Goal: Task Accomplishment & Management: Complete application form

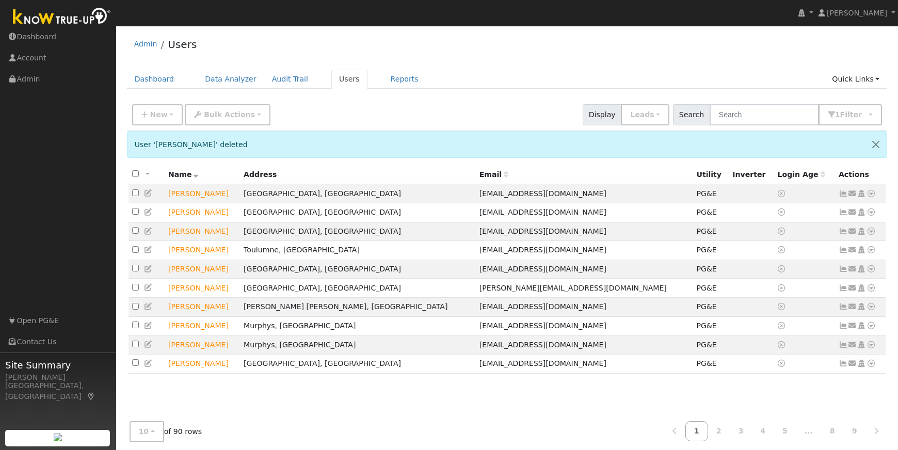
scroll to position [1, 0]
click at [725, 433] on link "2" at bounding box center [719, 431] width 23 height 20
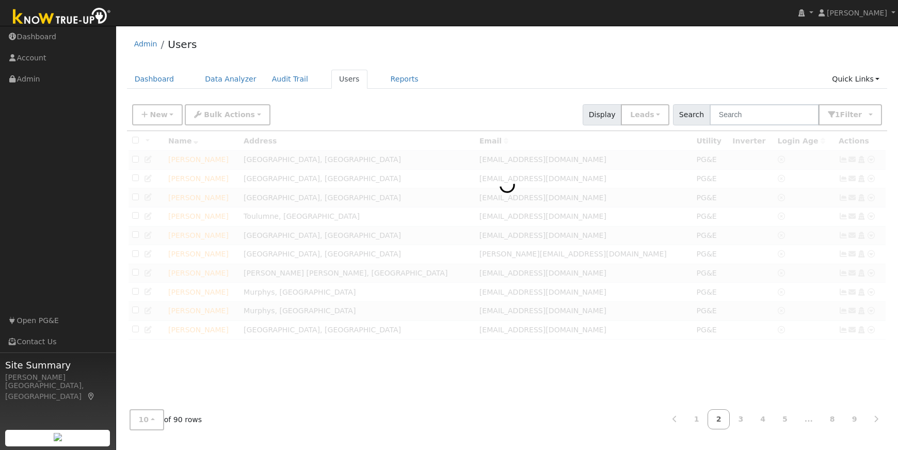
scroll to position [0, 0]
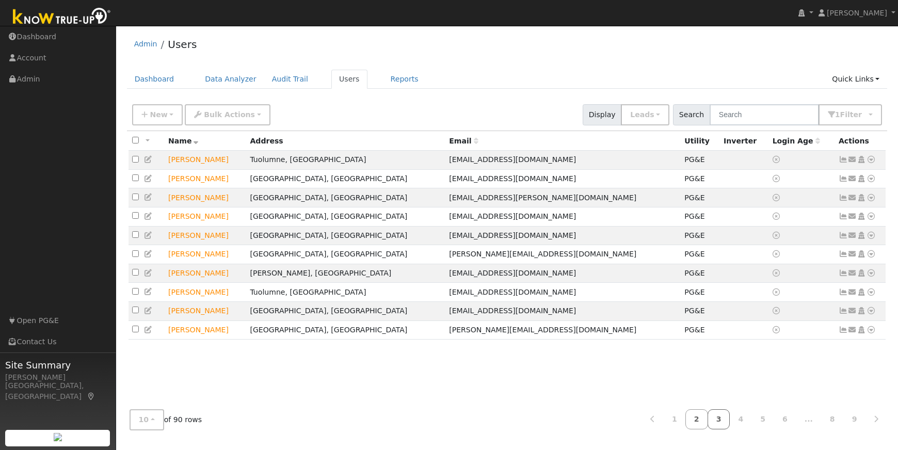
click at [746, 419] on link "4" at bounding box center [741, 419] width 23 height 20
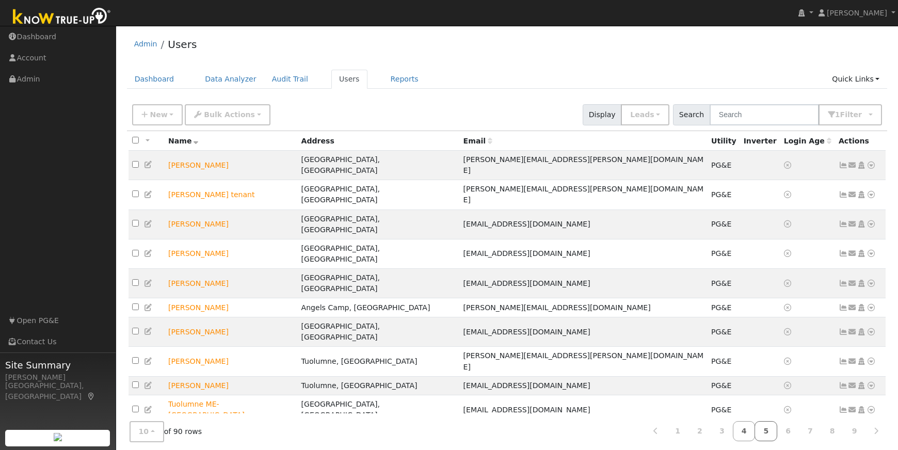
click at [770, 421] on link "5" at bounding box center [766, 431] width 23 height 20
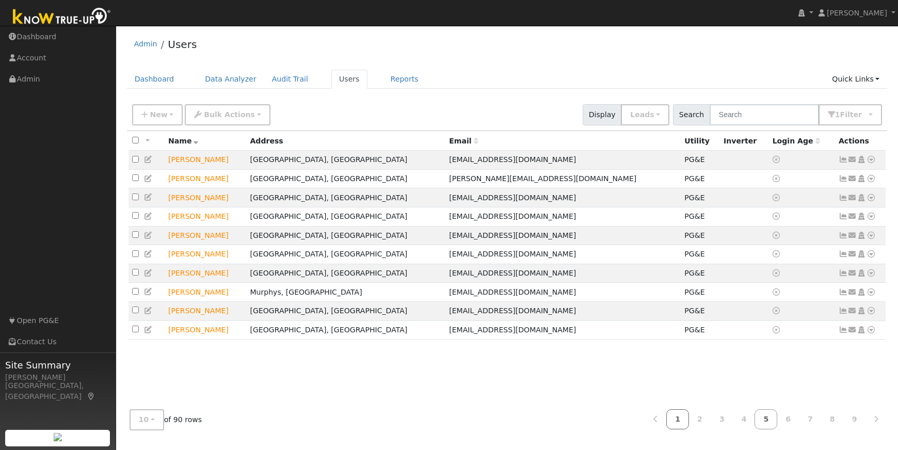
click at [683, 419] on link "1" at bounding box center [678, 419] width 23 height 20
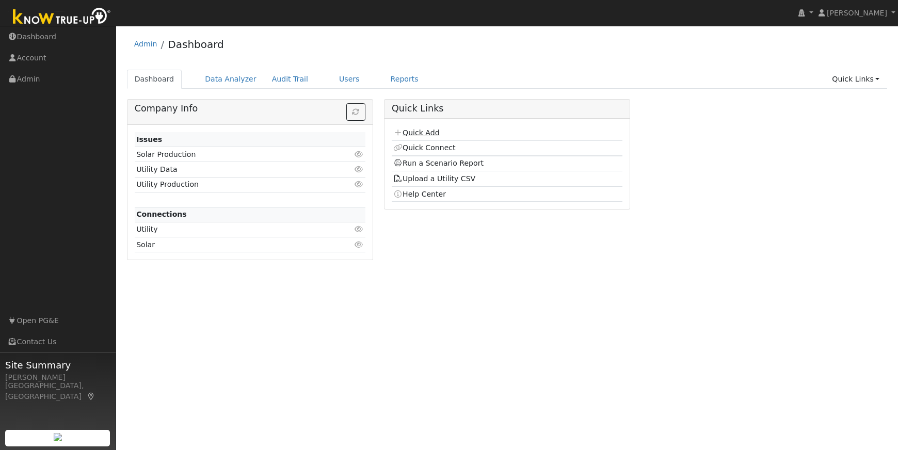
click at [417, 130] on link "Quick Add" at bounding box center [416, 133] width 46 height 8
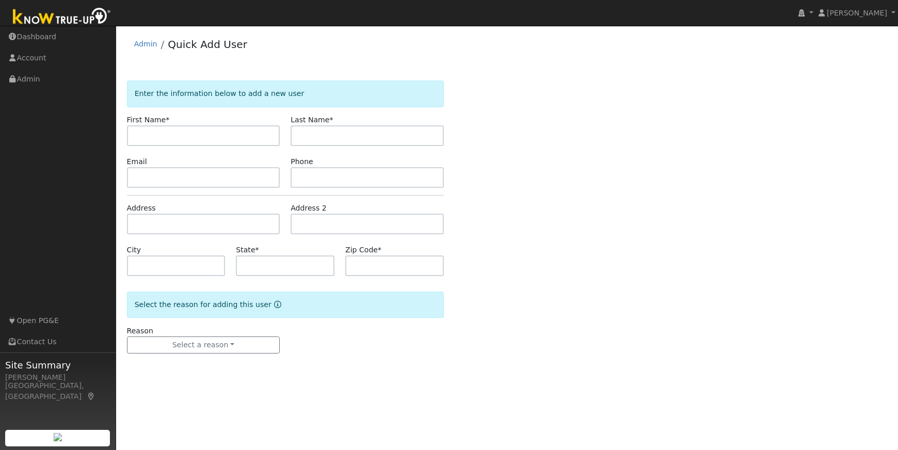
click at [147, 135] on input "text" at bounding box center [203, 135] width 153 height 21
type input "Grant"
type input "[PERSON_NAME]"
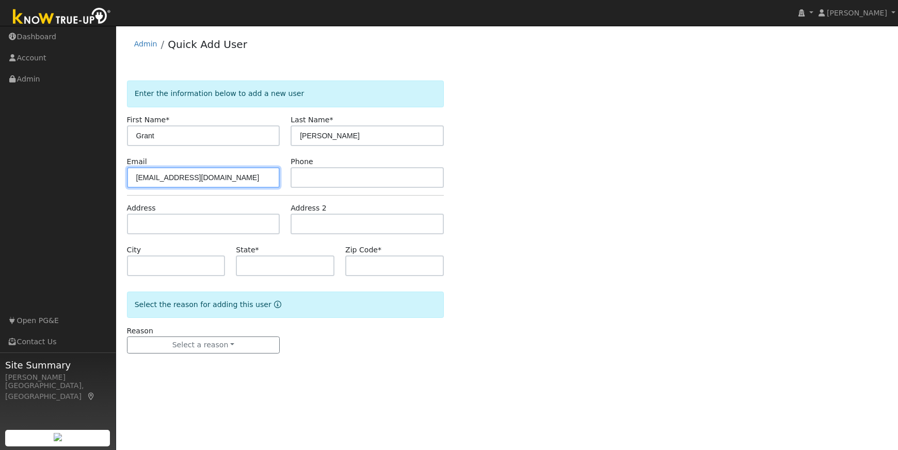
type input "[EMAIL_ADDRESS][DOMAIN_NAME]"
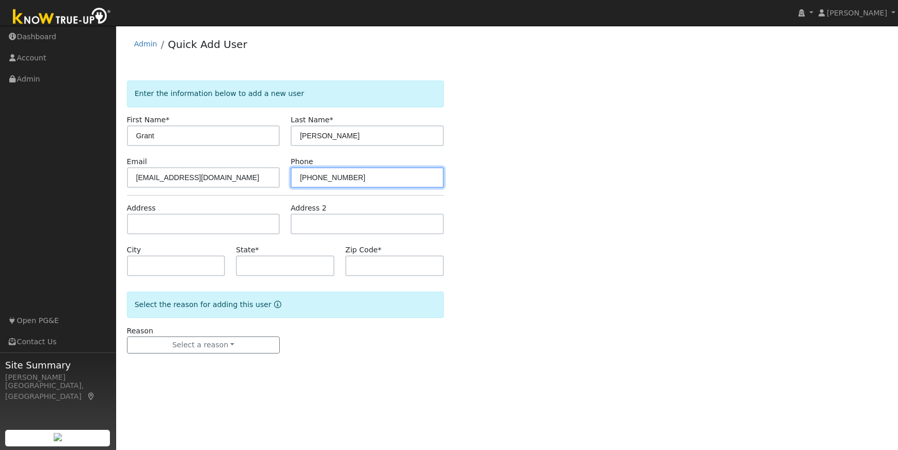
type input "[PHONE_NUMBER]"
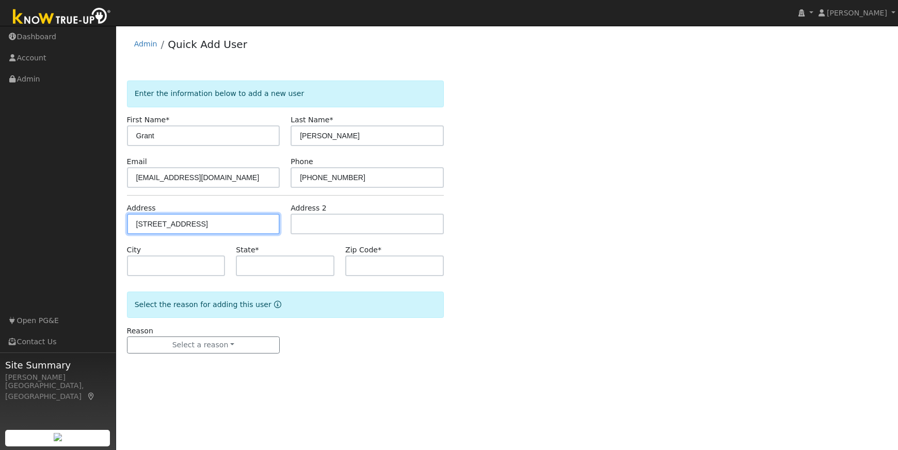
type input "[STREET_ADDRESS]"
type input "Tuolumne"
type input "CA"
type input "95379"
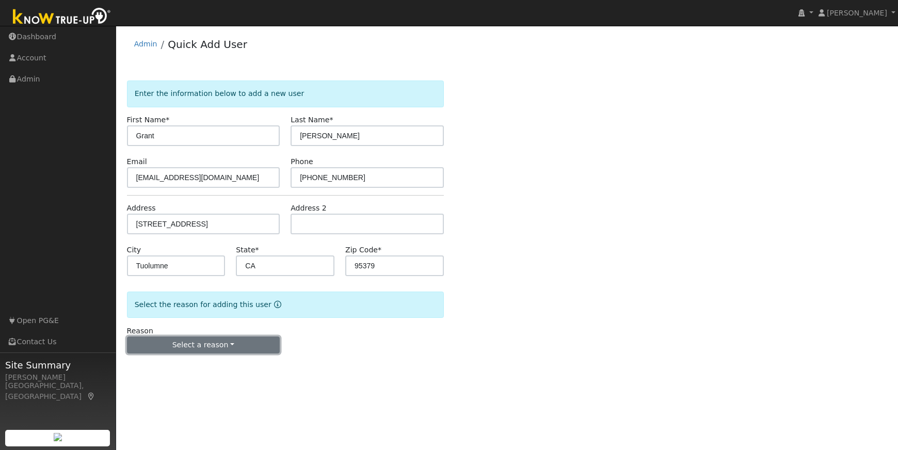
click at [218, 343] on button "Select a reason" at bounding box center [203, 346] width 153 height 18
click at [163, 366] on link "New lead" at bounding box center [185, 366] width 114 height 14
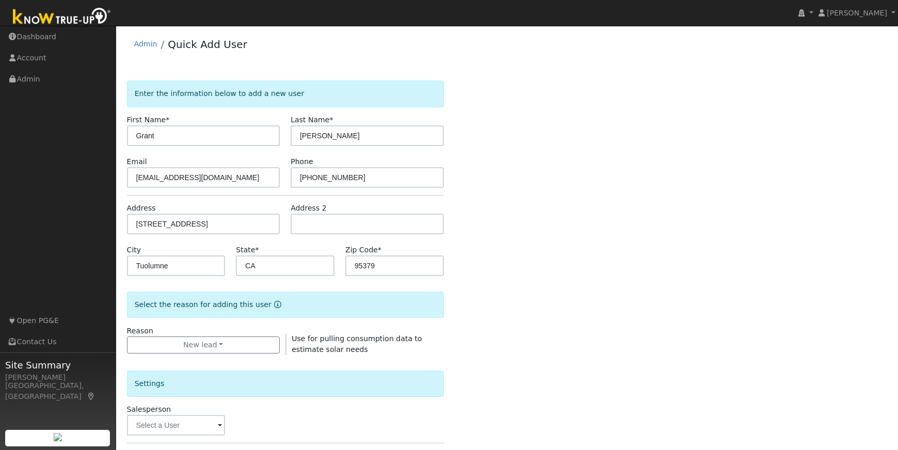
scroll to position [218, 0]
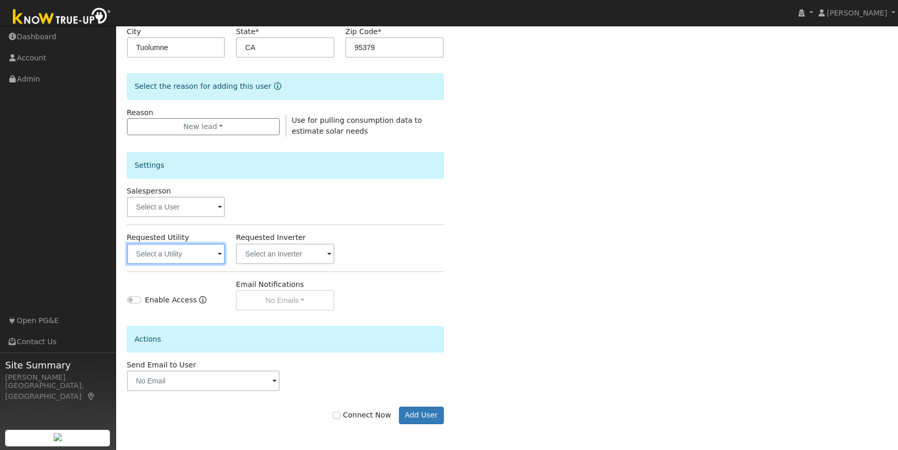
click at [193, 252] on input "text" at bounding box center [176, 254] width 99 height 21
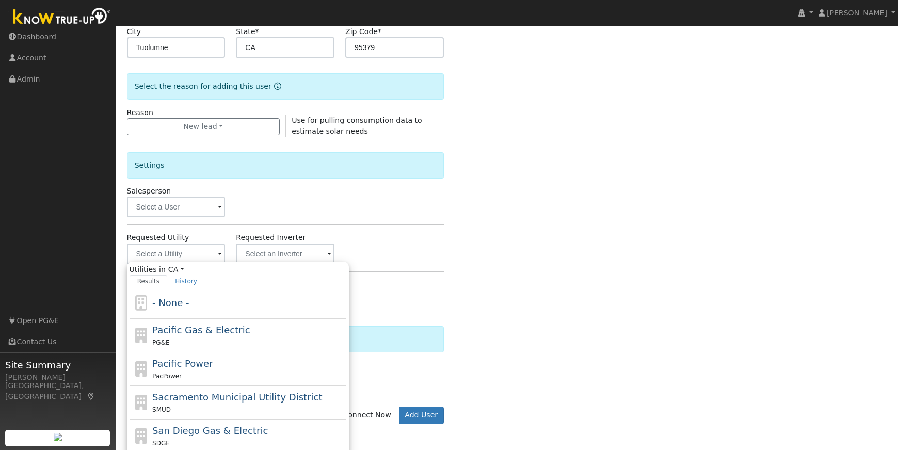
click at [202, 335] on span "Pacific Gas & Electric" at bounding box center [201, 330] width 98 height 11
type input "Pacific Gas & Electric"
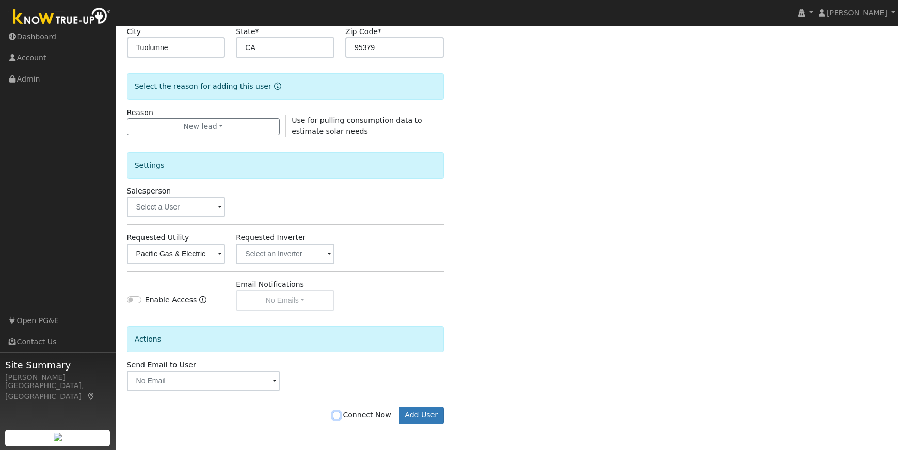
click at [340, 417] on input "Connect Now" at bounding box center [336, 415] width 7 height 7
checkbox input "true"
click at [422, 416] on button "Add User" at bounding box center [421, 416] width 45 height 18
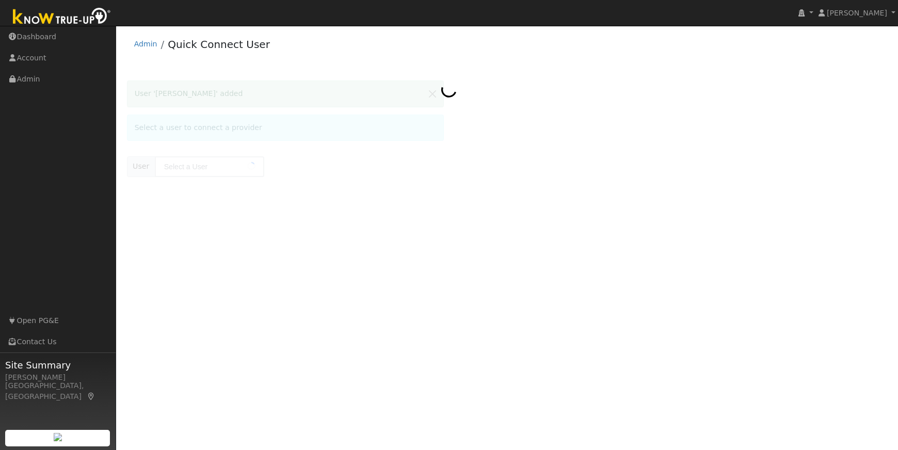
type input "[PERSON_NAME]"
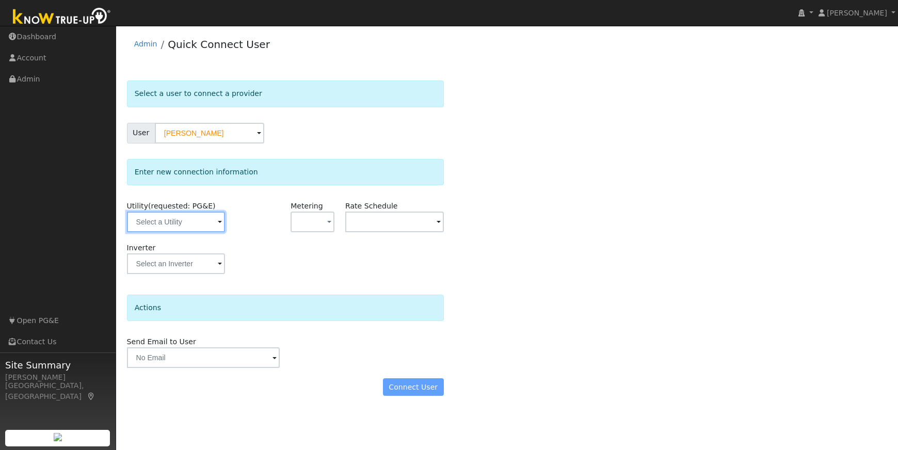
click at [169, 225] on input "text" at bounding box center [176, 222] width 99 height 21
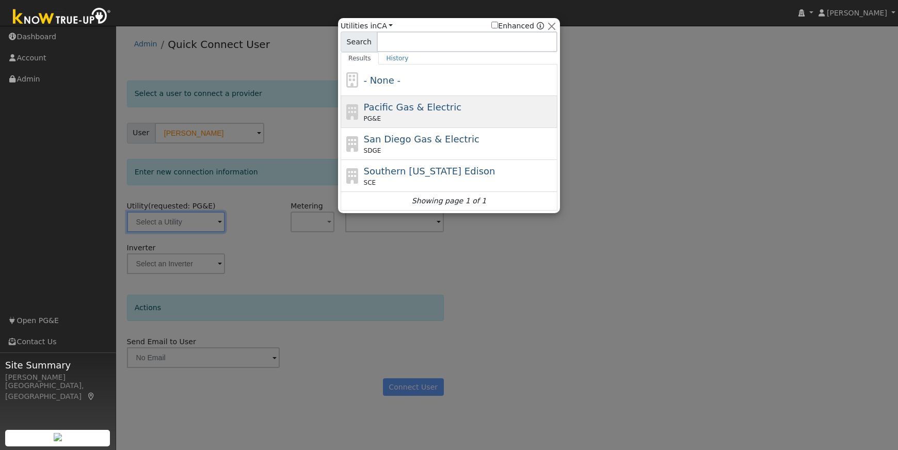
click at [492, 107] on div "Pacific Gas & Electric PG&E" at bounding box center [460, 111] width 192 height 23
type input "PG&E"
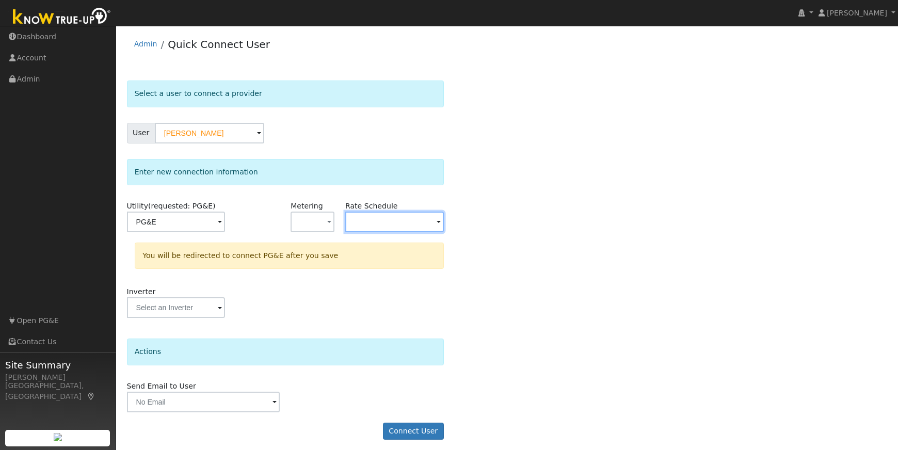
click at [434, 220] on input "text" at bounding box center [394, 222] width 99 height 21
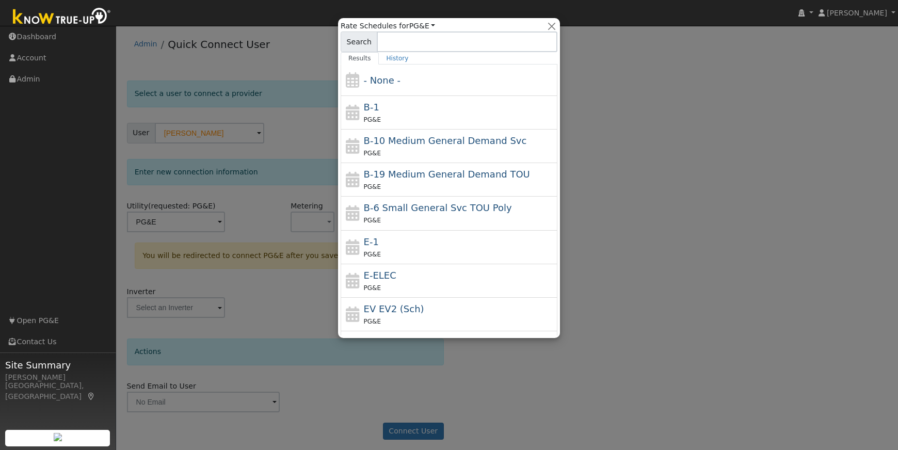
click at [407, 281] on div "E-ELEC PG&E" at bounding box center [460, 280] width 192 height 25
type input "E-ELEC"
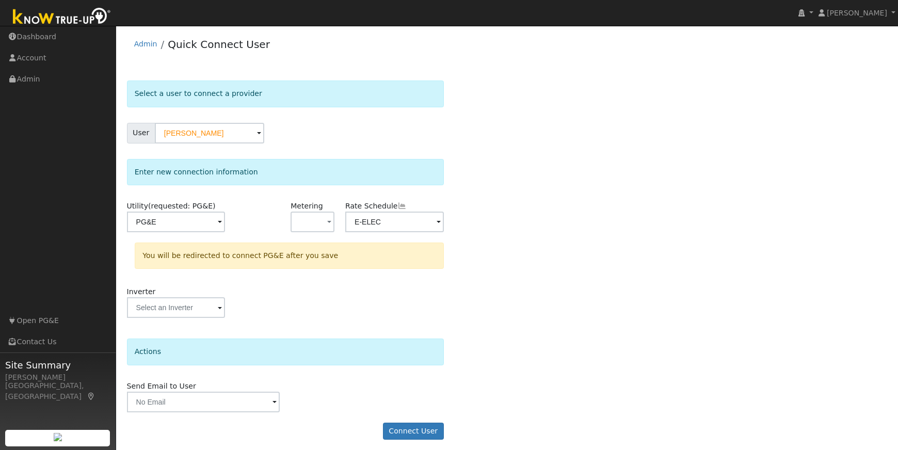
scroll to position [5, 0]
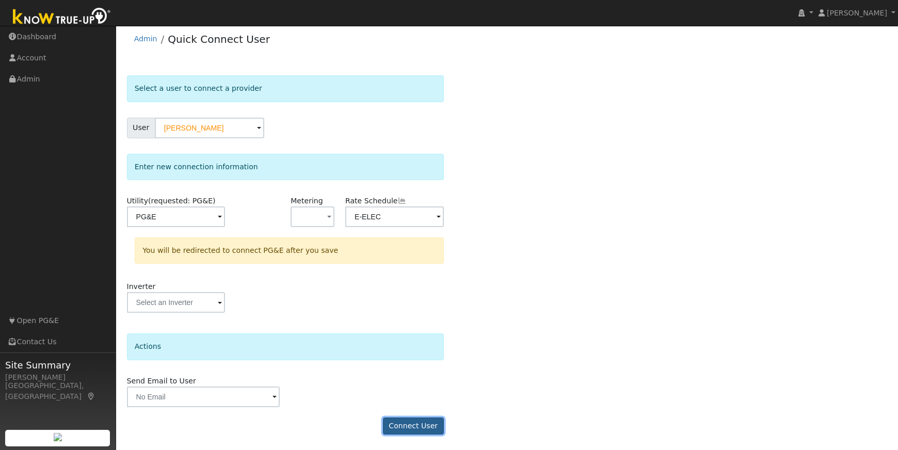
click at [410, 423] on button "Connect User" at bounding box center [413, 427] width 61 height 18
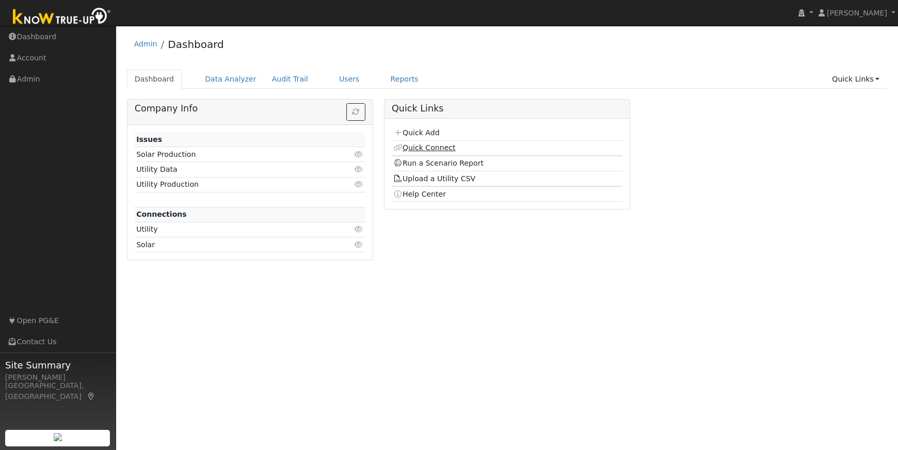
click at [427, 149] on link "Quick Connect" at bounding box center [424, 148] width 62 height 8
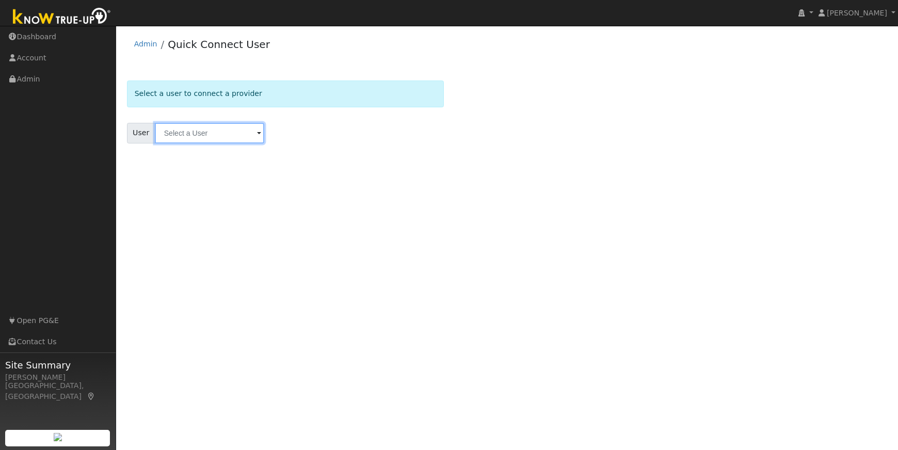
click at [177, 135] on input "text" at bounding box center [209, 133] width 109 height 21
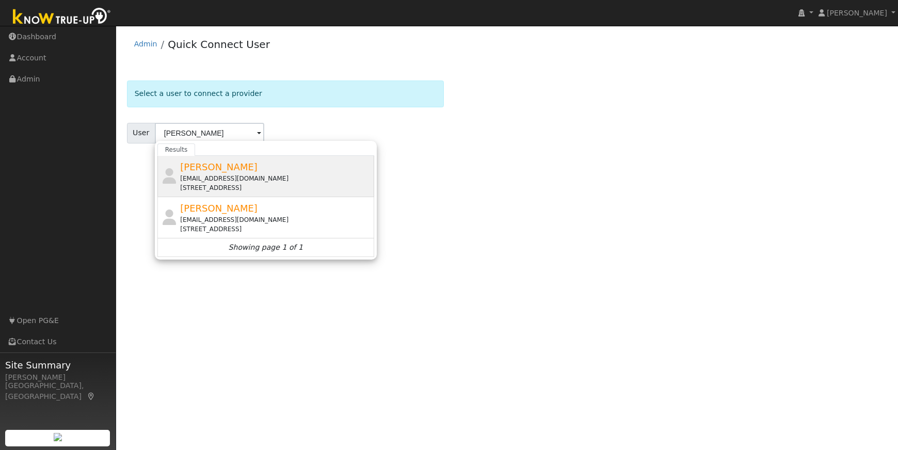
click at [302, 180] on div "[EMAIL_ADDRESS][DOMAIN_NAME]" at bounding box center [276, 178] width 192 height 9
type input "[PERSON_NAME]"
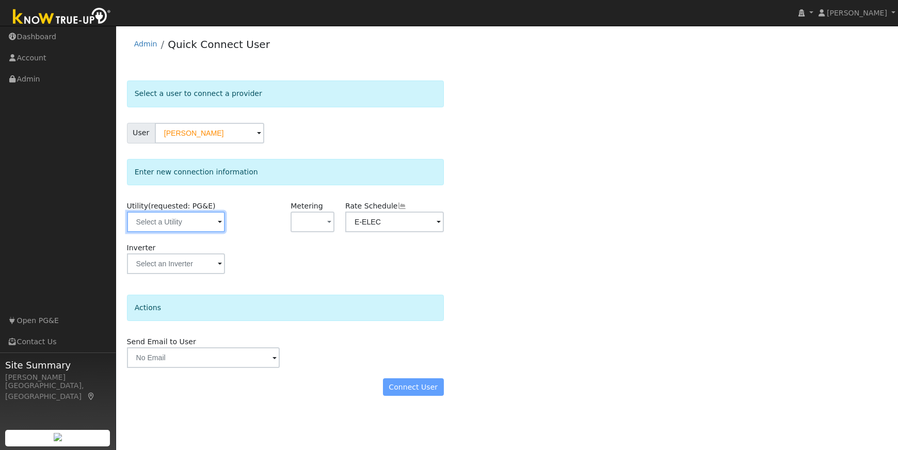
click at [195, 227] on input "text" at bounding box center [176, 222] width 99 height 21
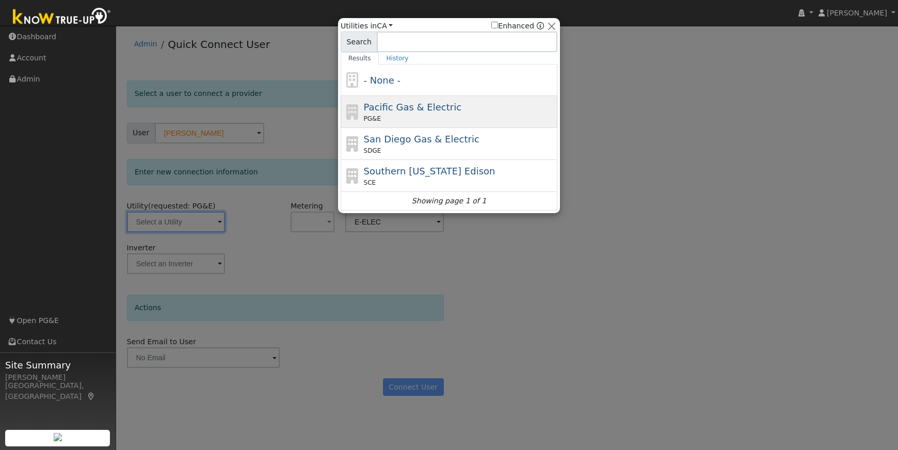
click at [397, 108] on span "Pacific Gas & Electric" at bounding box center [413, 107] width 98 height 11
type input "PG&E"
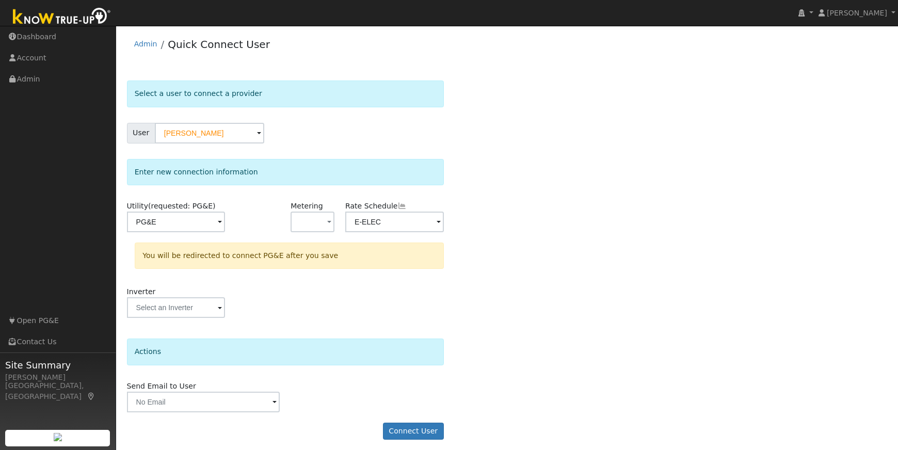
scroll to position [5, 0]
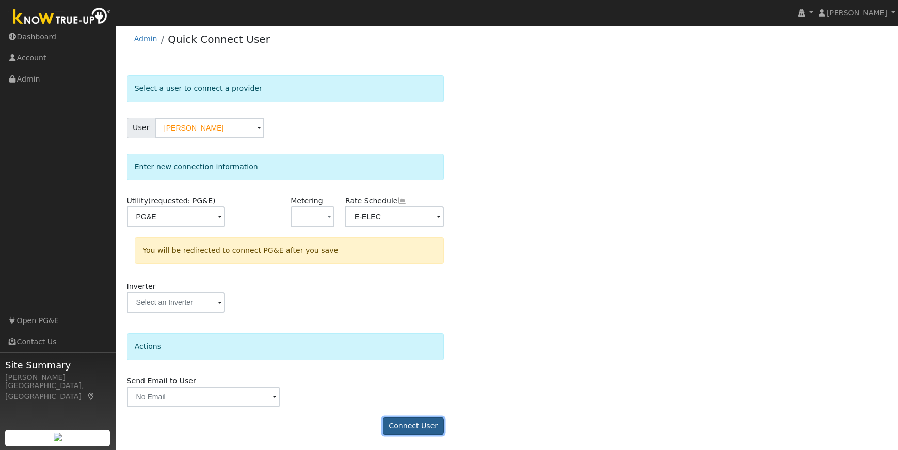
click at [421, 423] on button "Connect User" at bounding box center [413, 427] width 61 height 18
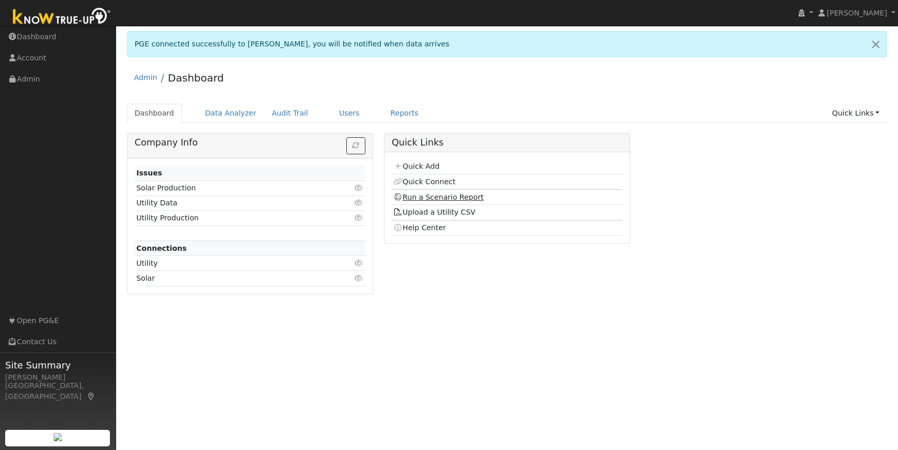
click at [440, 197] on link "Run a Scenario Report" at bounding box center [438, 197] width 90 height 8
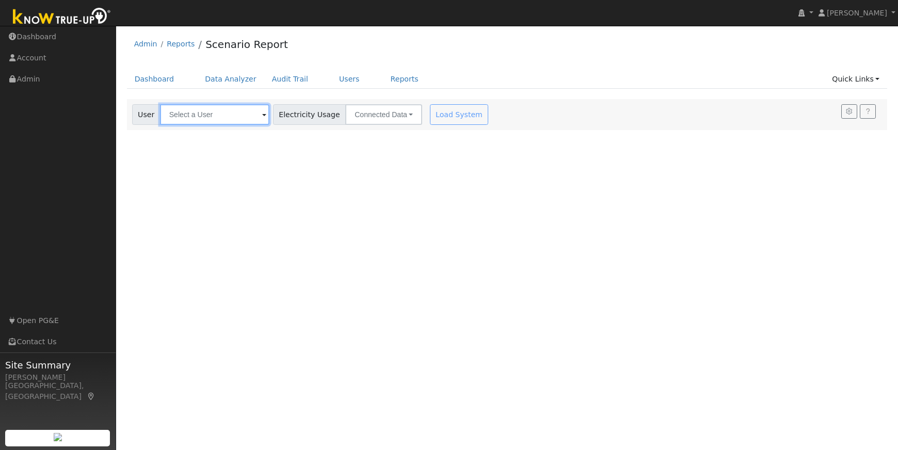
click at [197, 115] on input "text" at bounding box center [214, 114] width 109 height 21
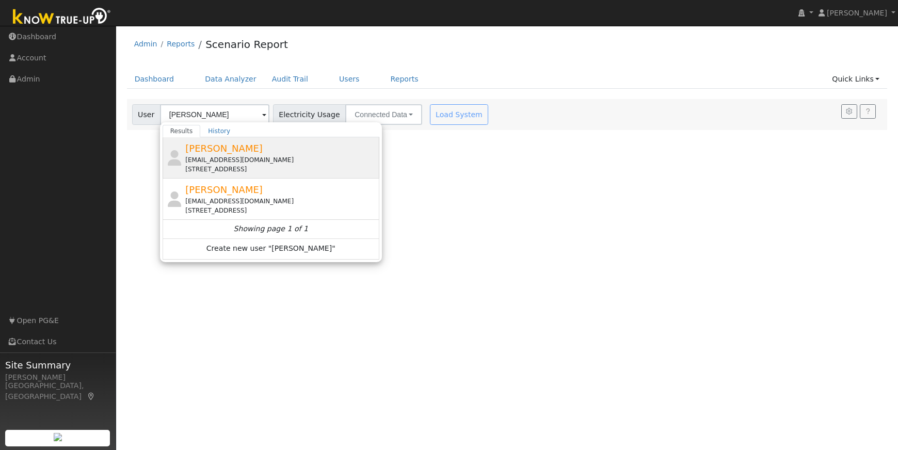
click at [270, 163] on div "[EMAIL_ADDRESS][DOMAIN_NAME]" at bounding box center [281, 159] width 192 height 9
type input "[PERSON_NAME]"
